Goal: Task Accomplishment & Management: Use online tool/utility

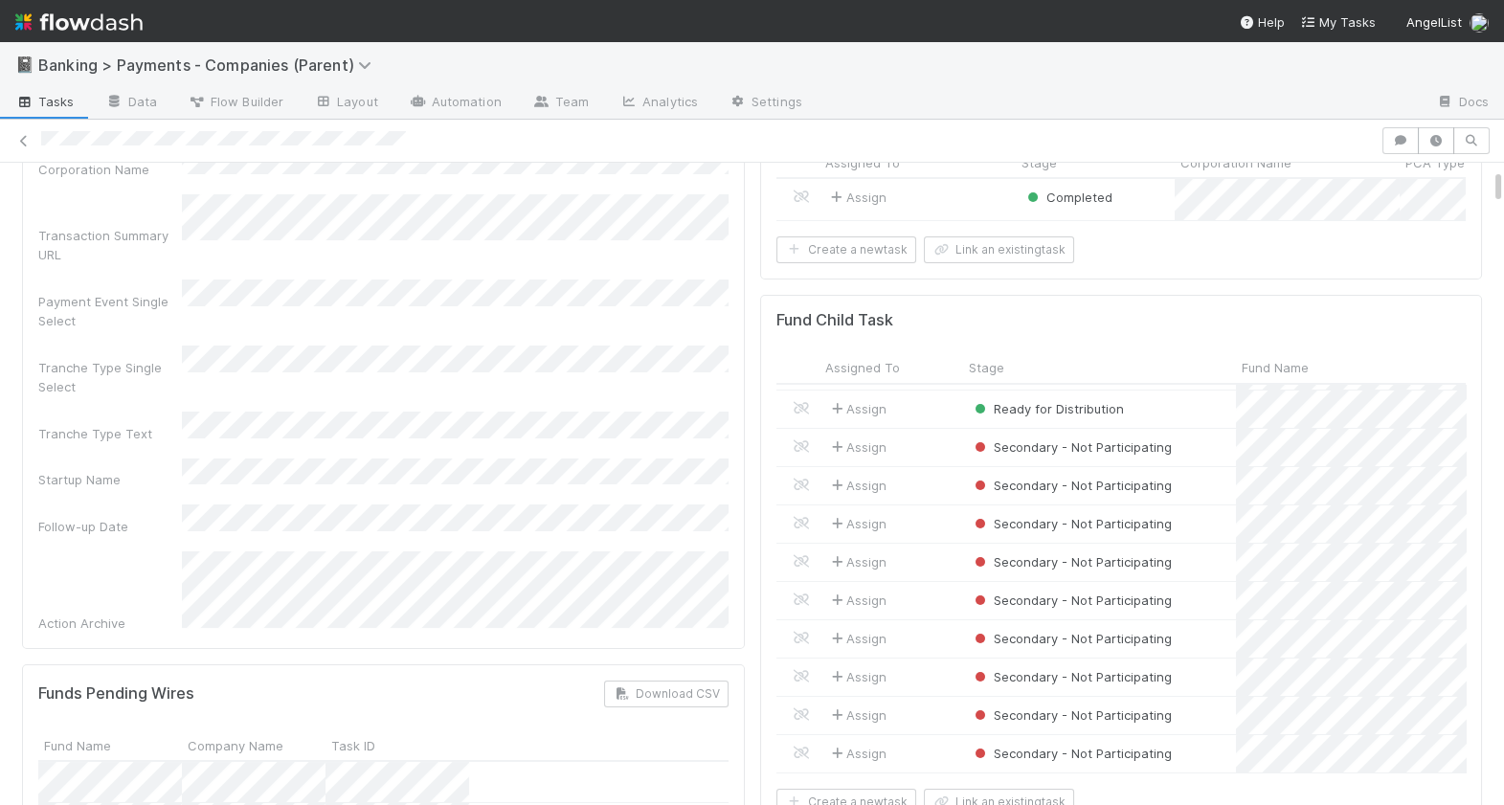
scroll to position [105, 0]
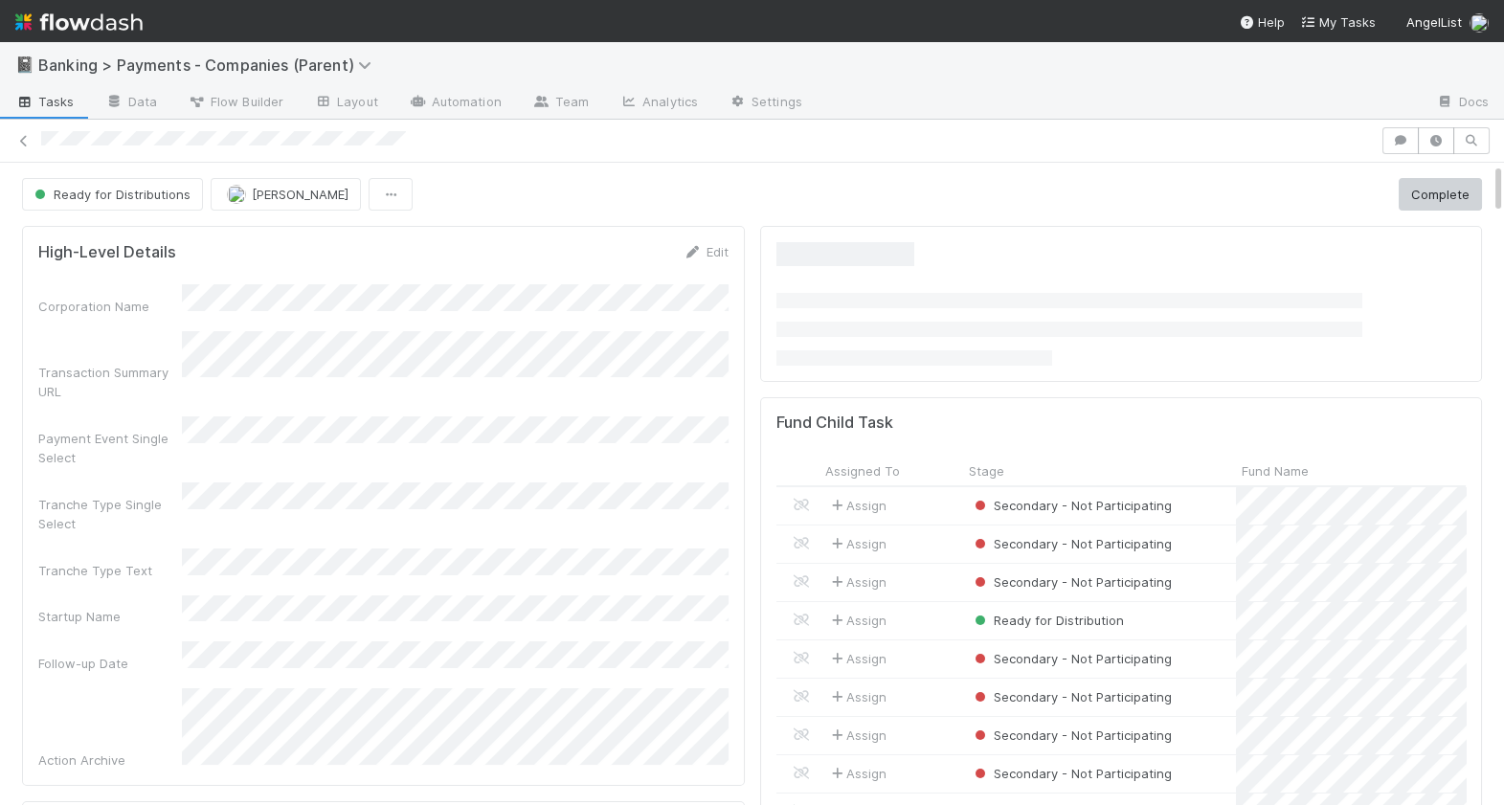
scroll to position [389, 689]
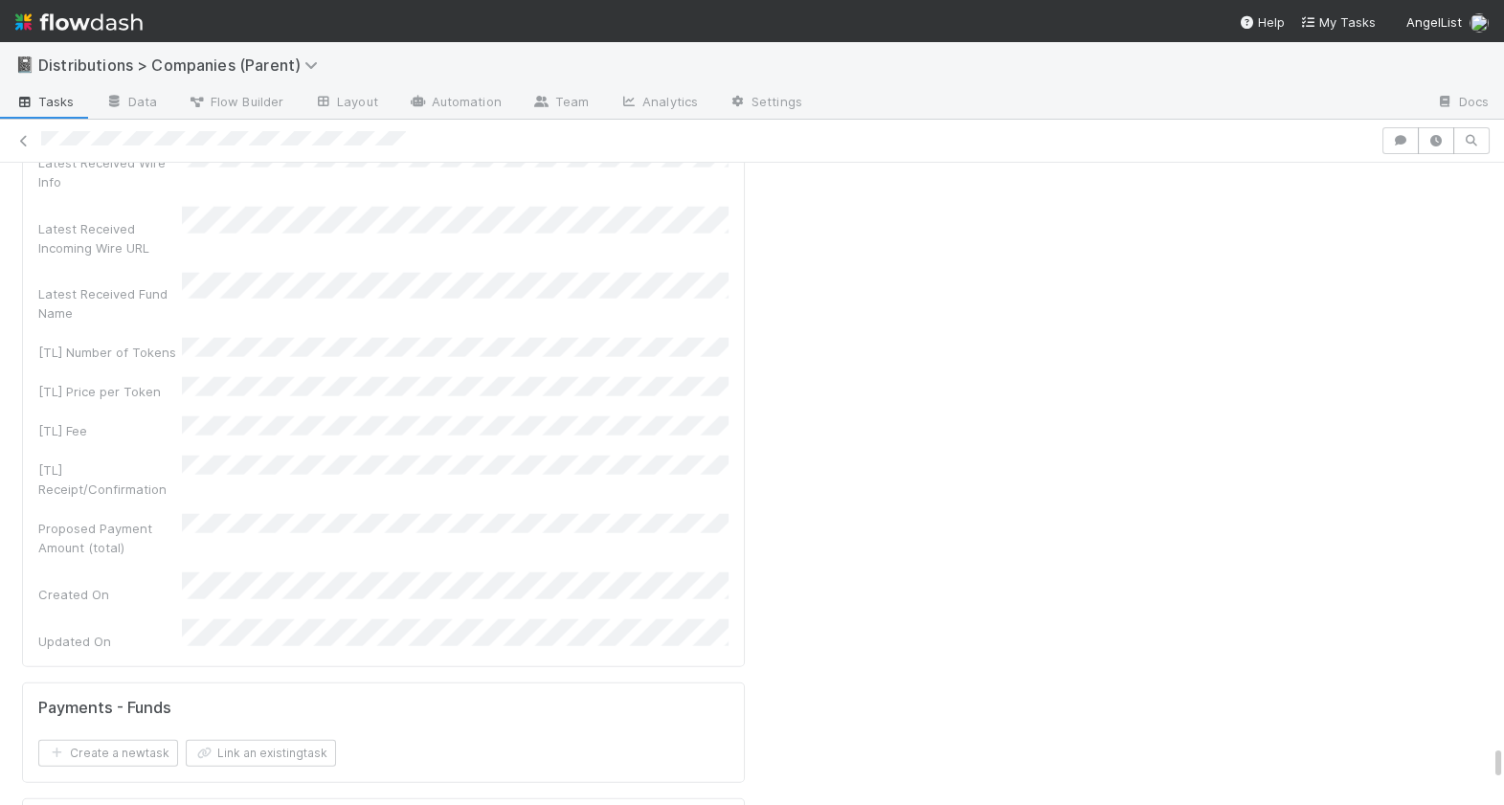
scroll to position [11296, 0]
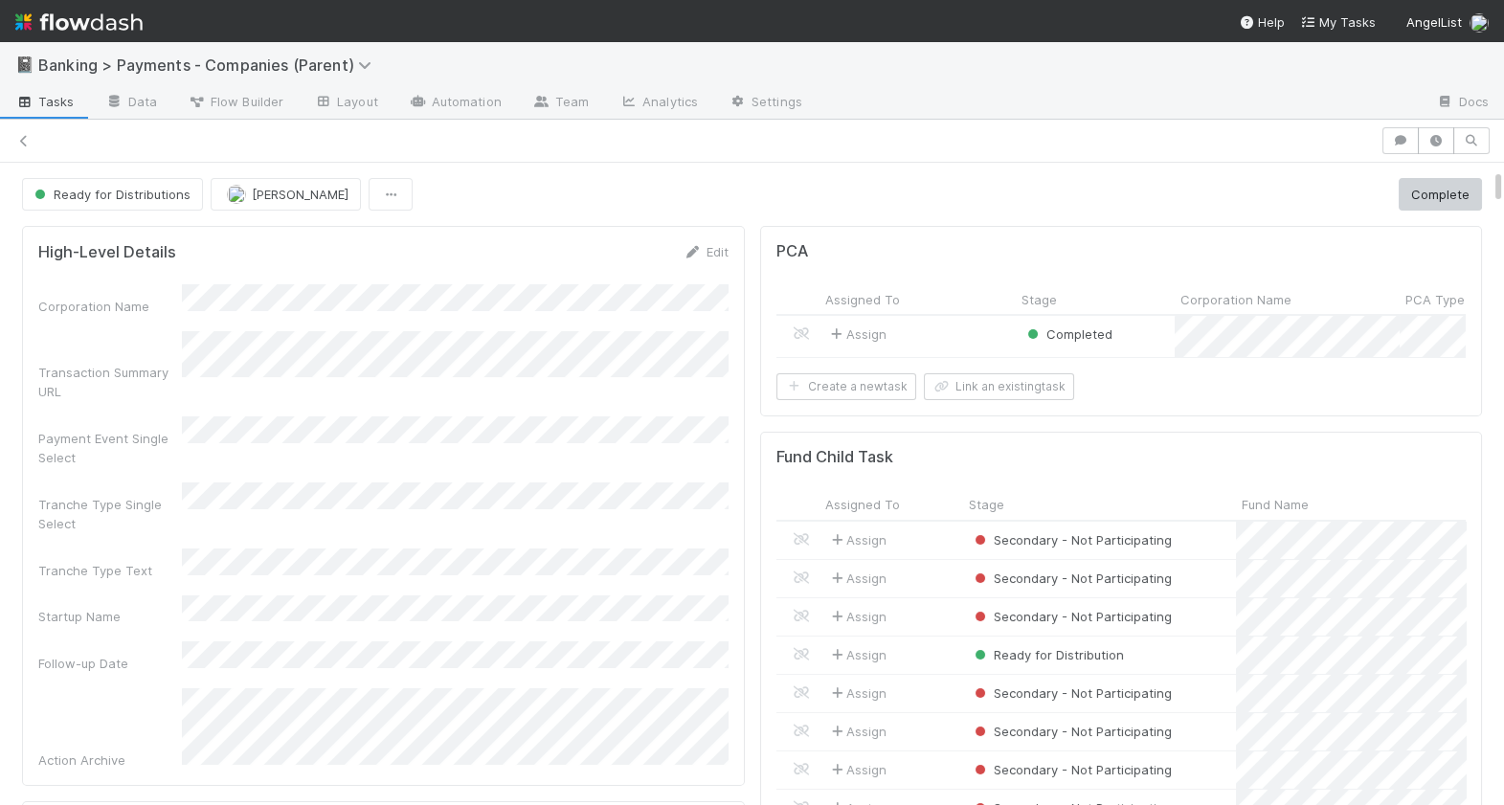
scroll to position [389, 689]
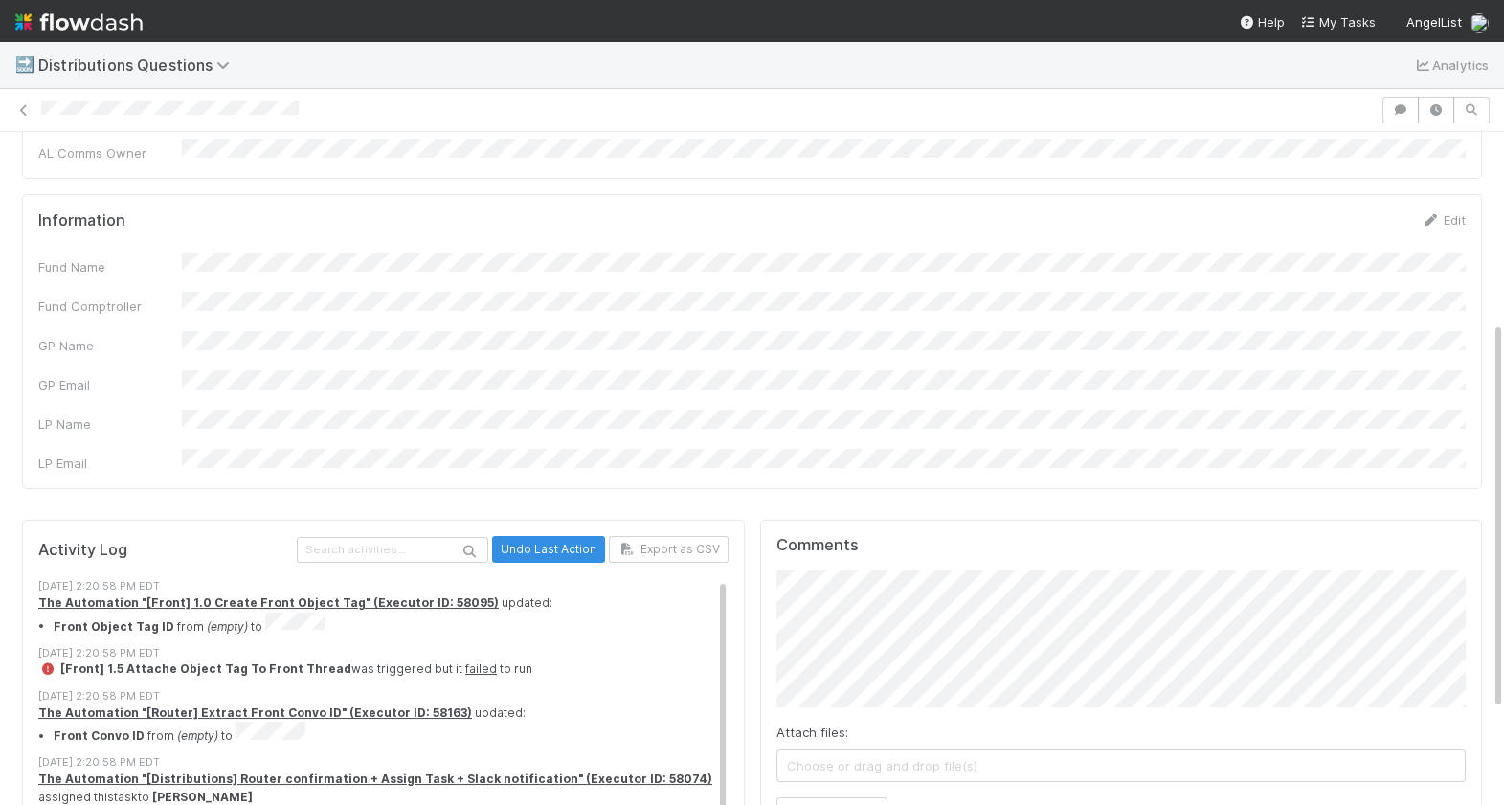
scroll to position [490, 0]
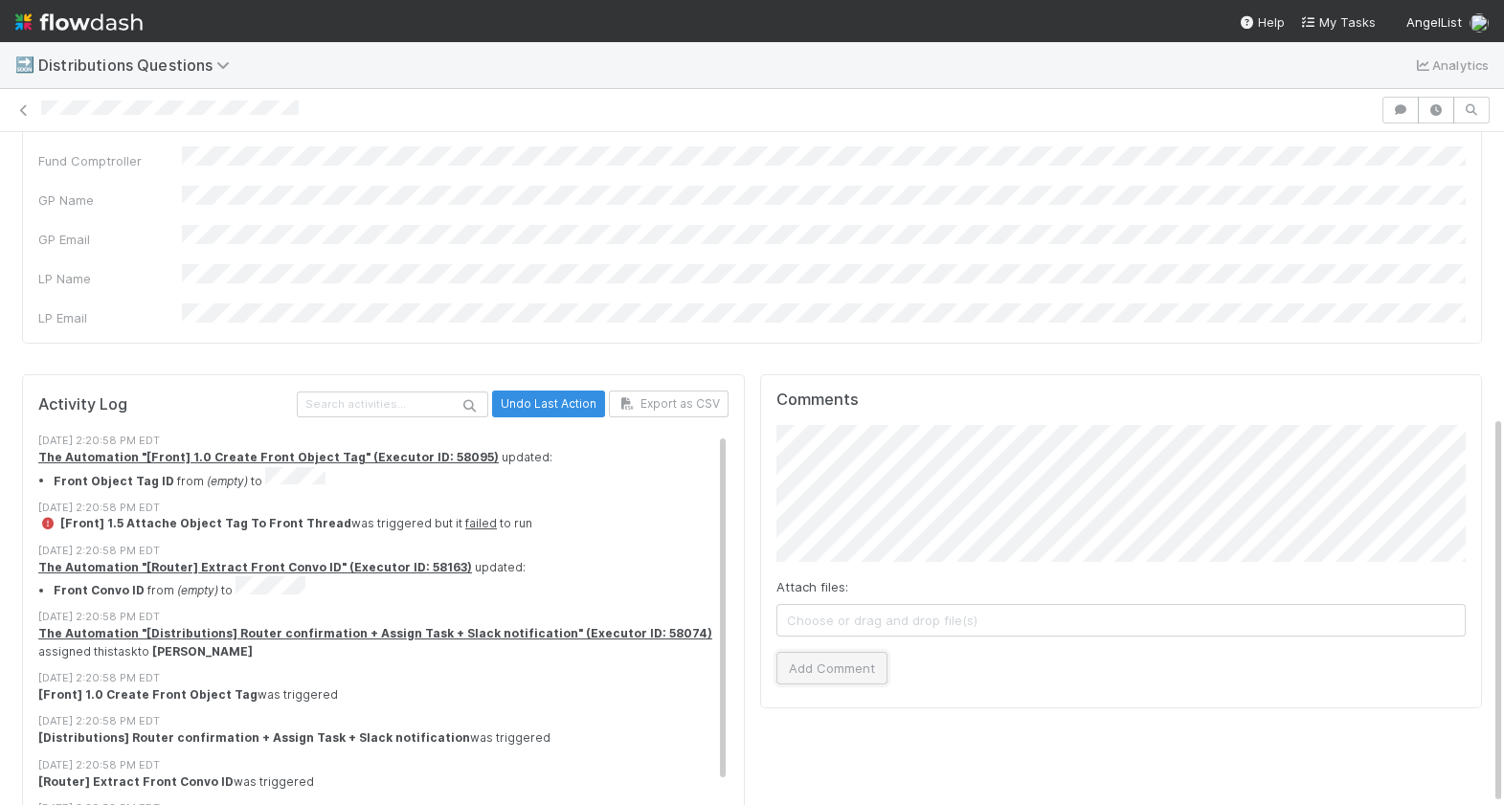
click at [855, 652] on button "Add Comment" at bounding box center [831, 668] width 111 height 33
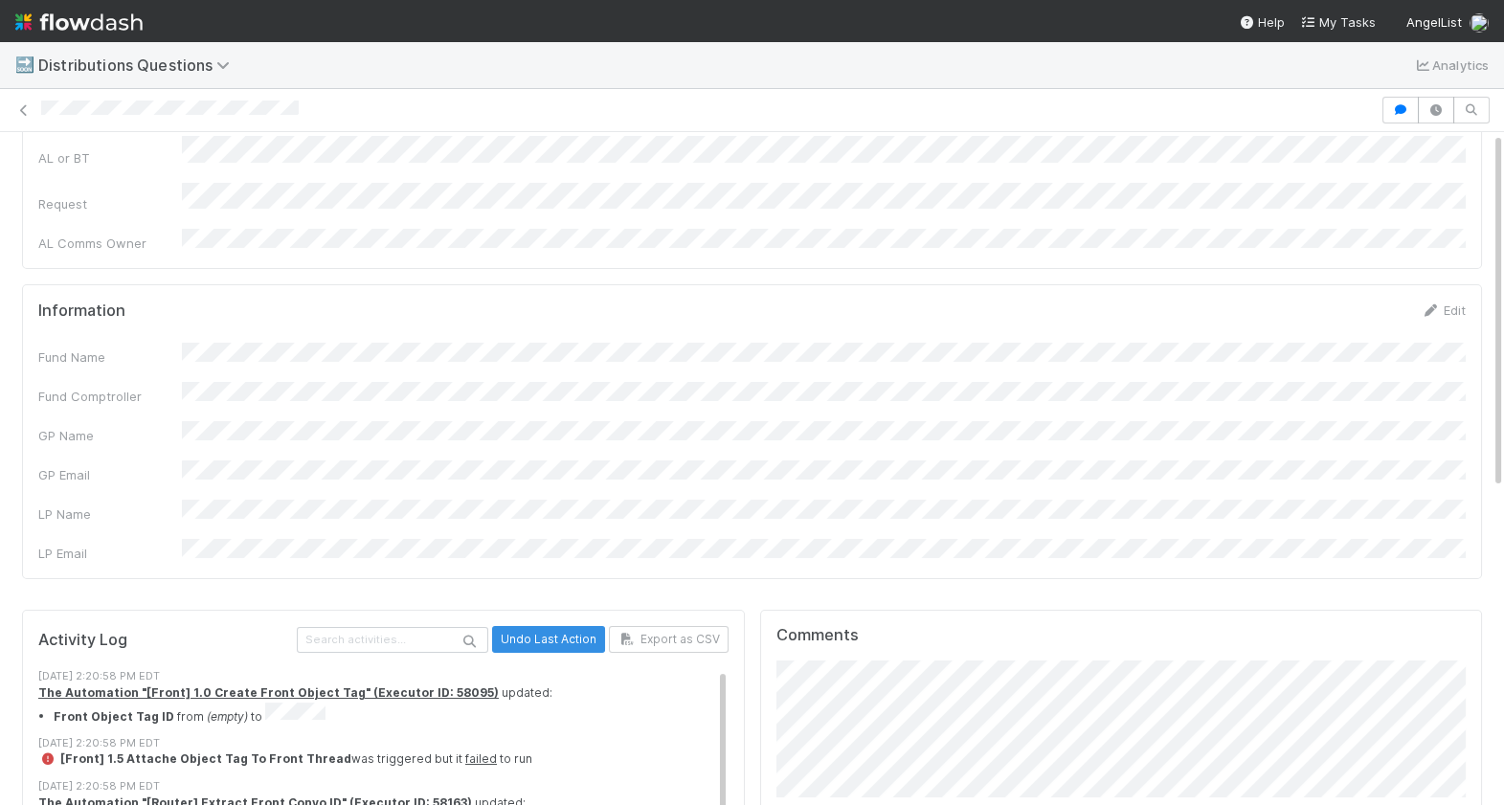
scroll to position [0, 0]
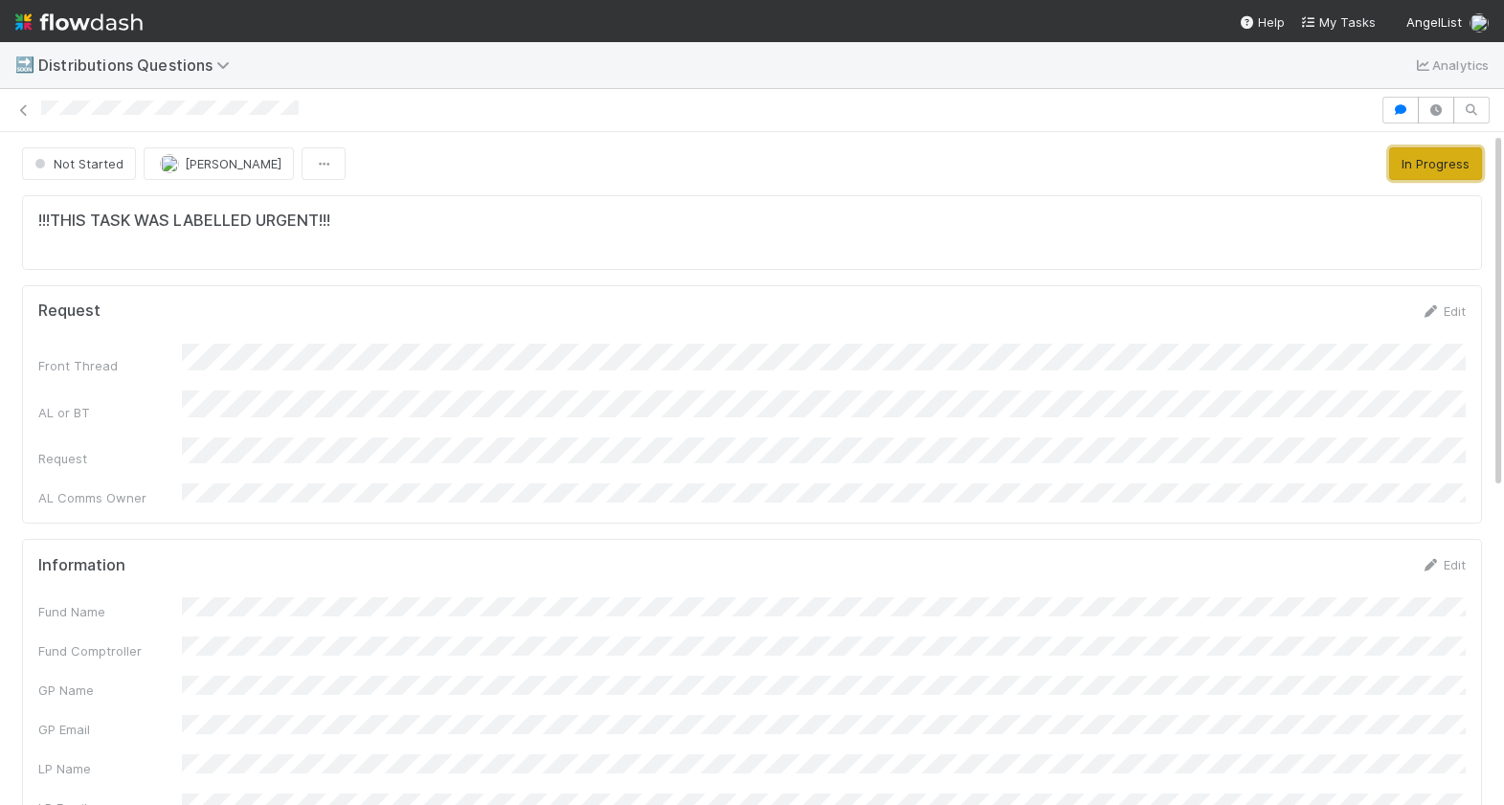
click at [1473, 161] on button "In Progress" at bounding box center [1435, 163] width 93 height 33
click at [1287, 170] on button "Finish + Handed Back to AL" at bounding box center [1304, 163] width 190 height 33
